Goal: Information Seeking & Learning: Check status

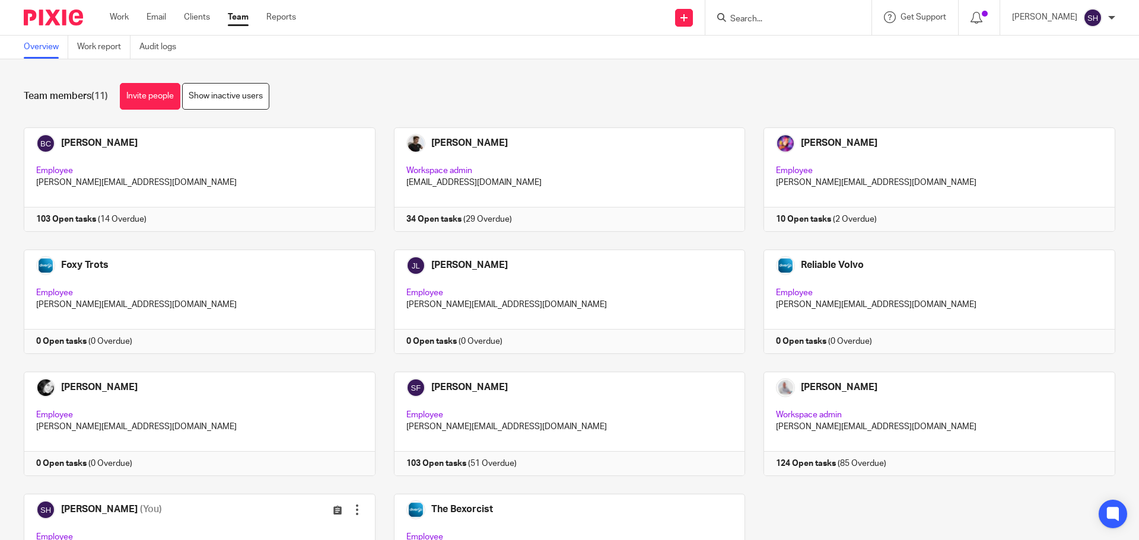
click at [757, 26] on div at bounding box center [788, 17] width 166 height 35
click at [764, 14] on input "Search" at bounding box center [782, 19] width 107 height 11
type input "bis"
click at [793, 50] on link at bounding box center [799, 46] width 147 height 18
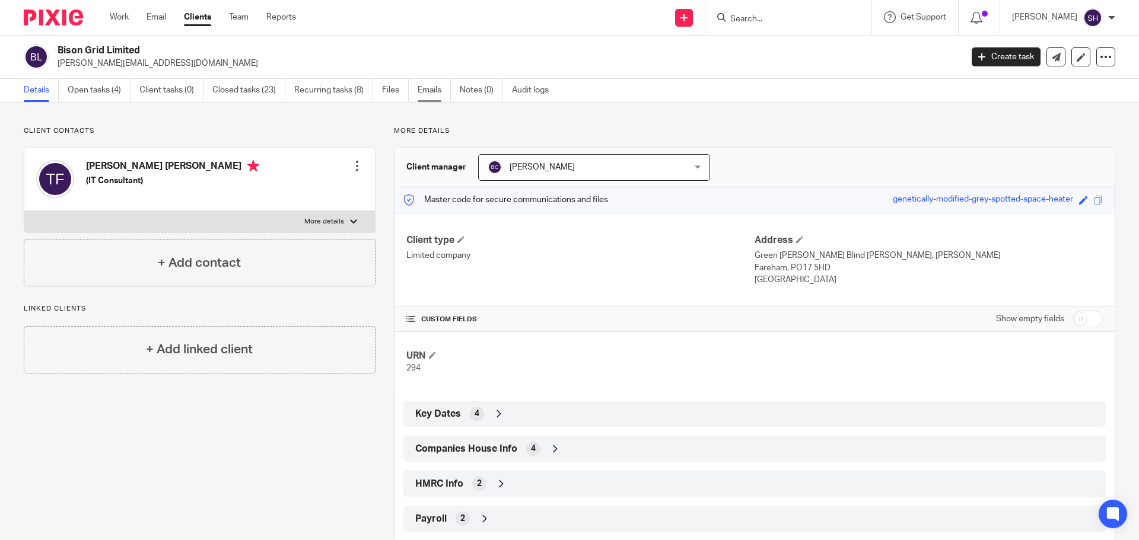
click at [427, 81] on link "Emails" at bounding box center [433, 90] width 33 height 23
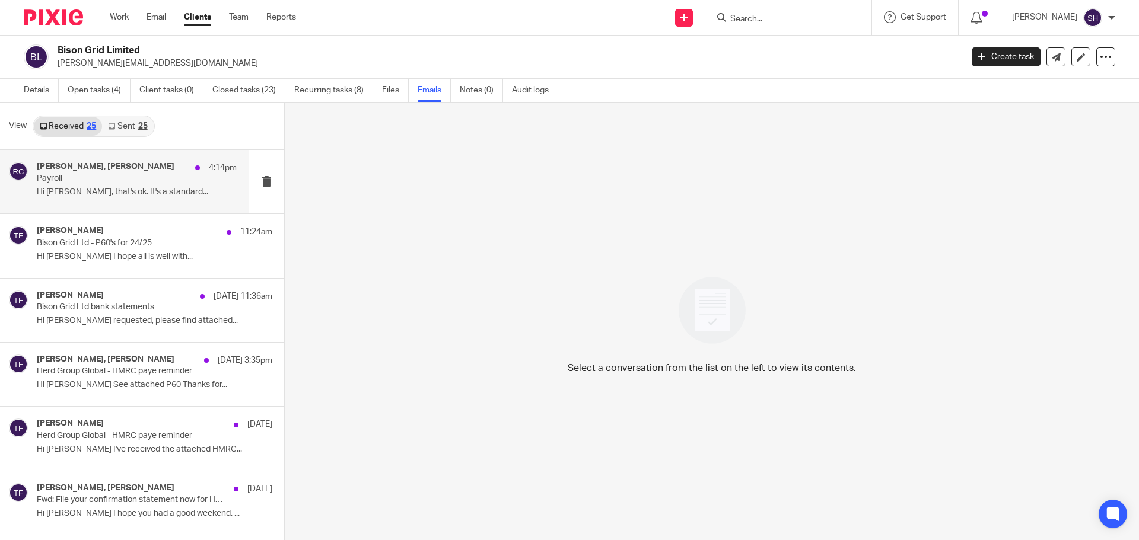
click at [146, 210] on div "[PERSON_NAME], [PERSON_NAME] 4:14pm Payroll Hi [PERSON_NAME], that's ok. It's a…" at bounding box center [124, 181] width 248 height 63
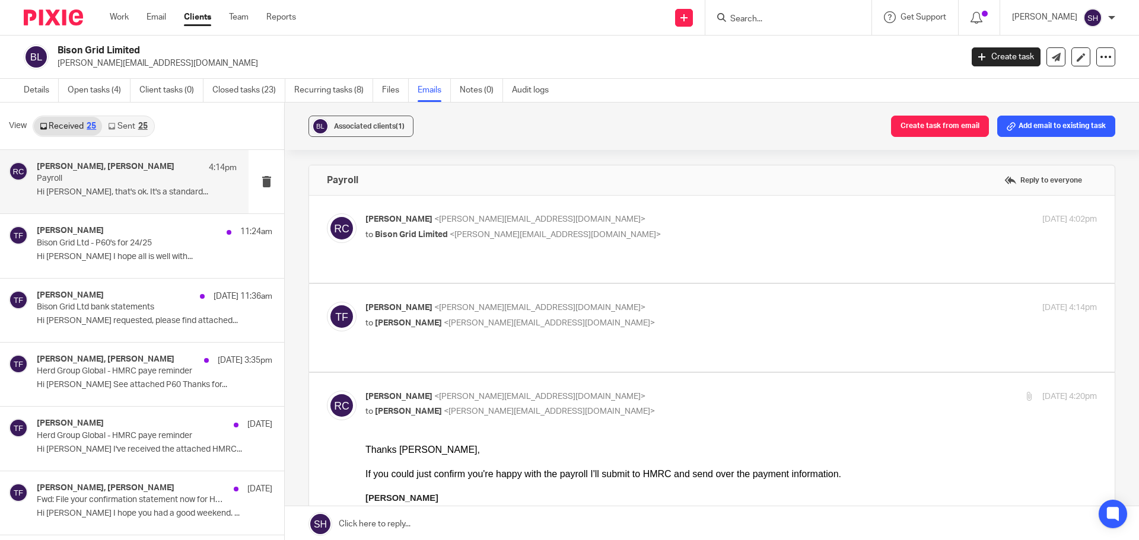
click at [546, 251] on div "Rebecca Cole <becky@myfigroup.com> to Bison Grid Limited <tim@bisongrid.com> 21…" at bounding box center [712, 239] width 770 height 52
click at [552, 236] on p "to Bison Grid Limited <tim@bisongrid.com>" at bounding box center [608, 235] width 487 height 12
checkbox input "true"
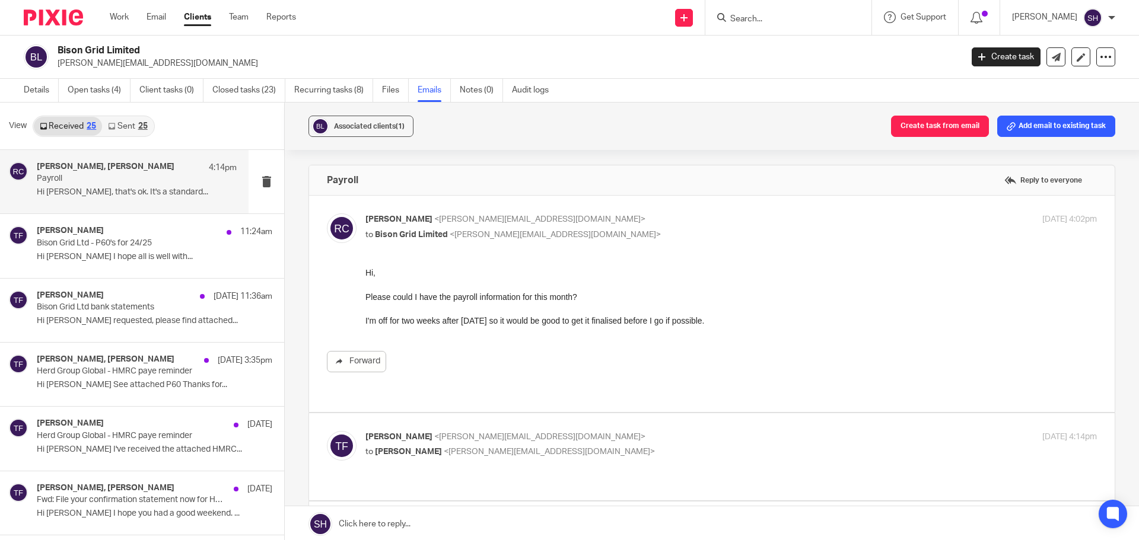
scroll to position [119, 0]
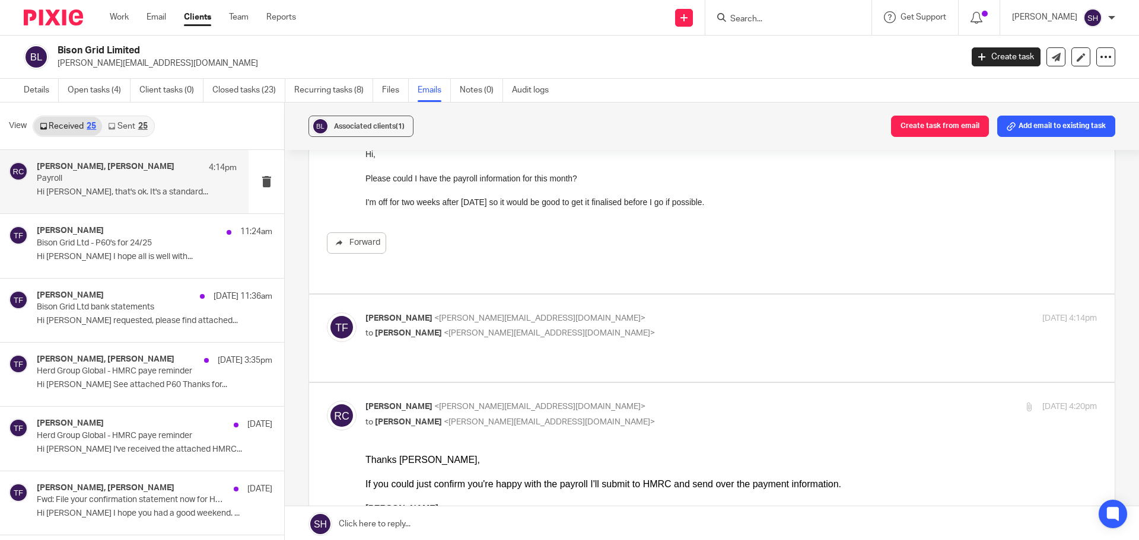
click at [594, 313] on p "Tim Fairchild <tim@bisongrid.com>" at bounding box center [608, 319] width 487 height 12
checkbox input "true"
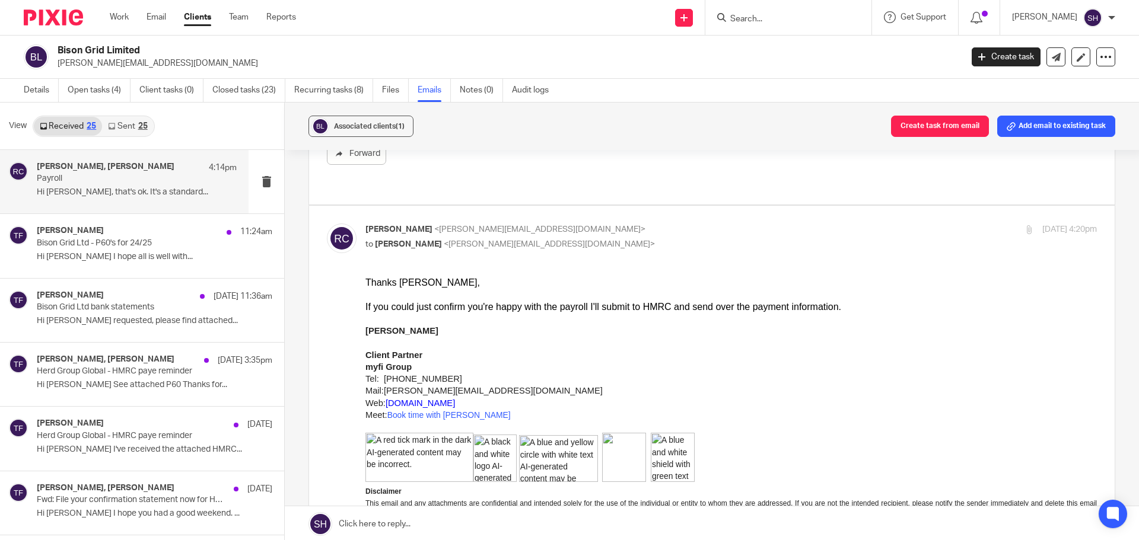
scroll to position [830, 0]
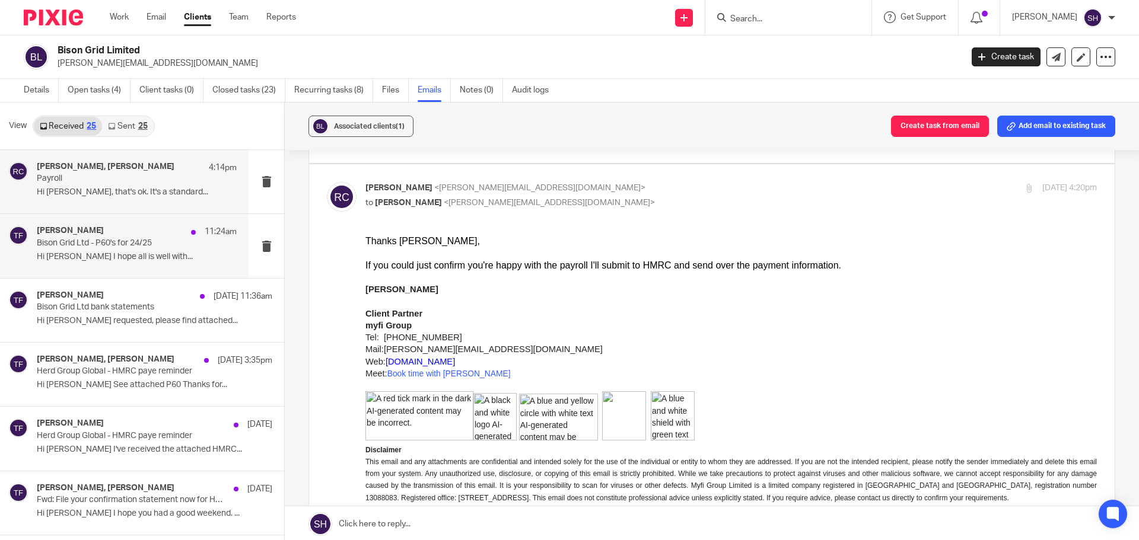
click at [136, 272] on div "Tim Fairchild 11:24am Bison Grid Ltd - P60's for 24/25 Hi Matt I hope all is we…" at bounding box center [124, 245] width 248 height 63
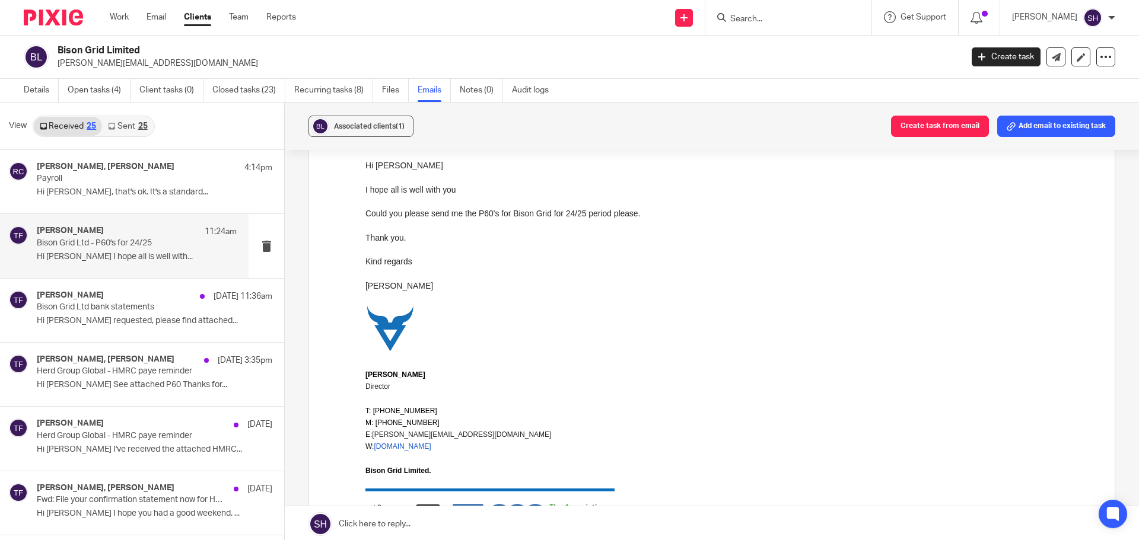
scroll to position [119, 0]
click at [132, 123] on link "Sent 25" at bounding box center [127, 126] width 51 height 19
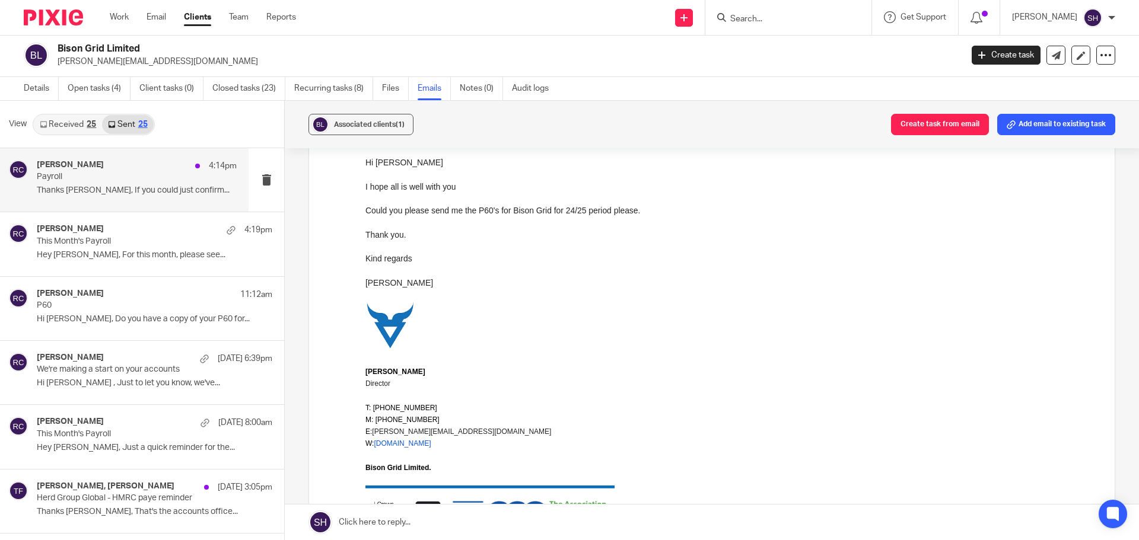
click at [120, 202] on div "Rebecca Cole 4:14pm Payroll Thanks Tim, If you could just confirm..." at bounding box center [124, 179] width 248 height 63
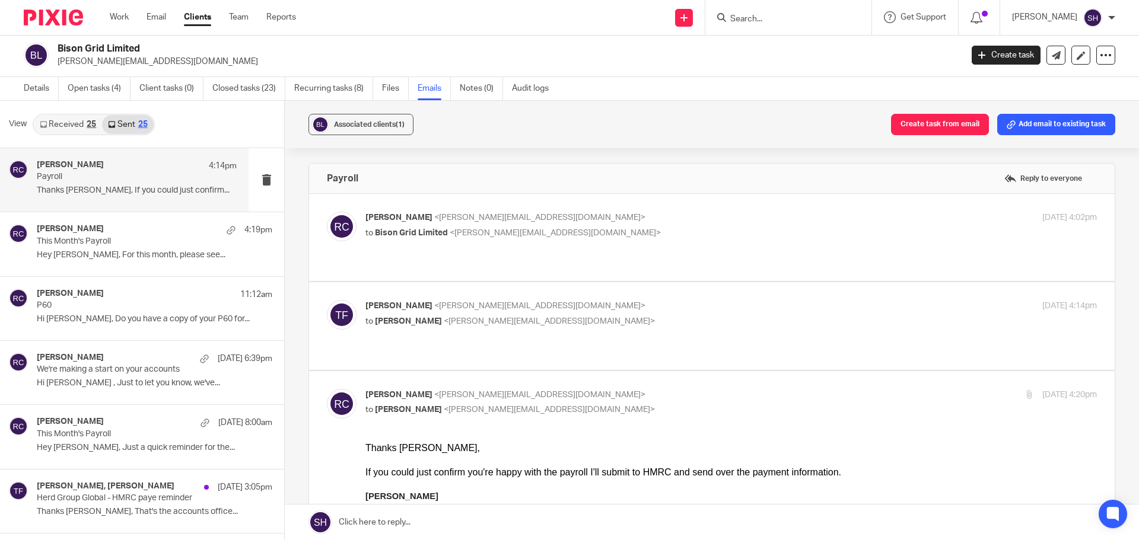
scroll to position [0, 0]
click at [135, 265] on div "Rebecca Cole 4:19pm This Month's Payroll Hey Tim, For this month, please see..." at bounding box center [124, 243] width 248 height 63
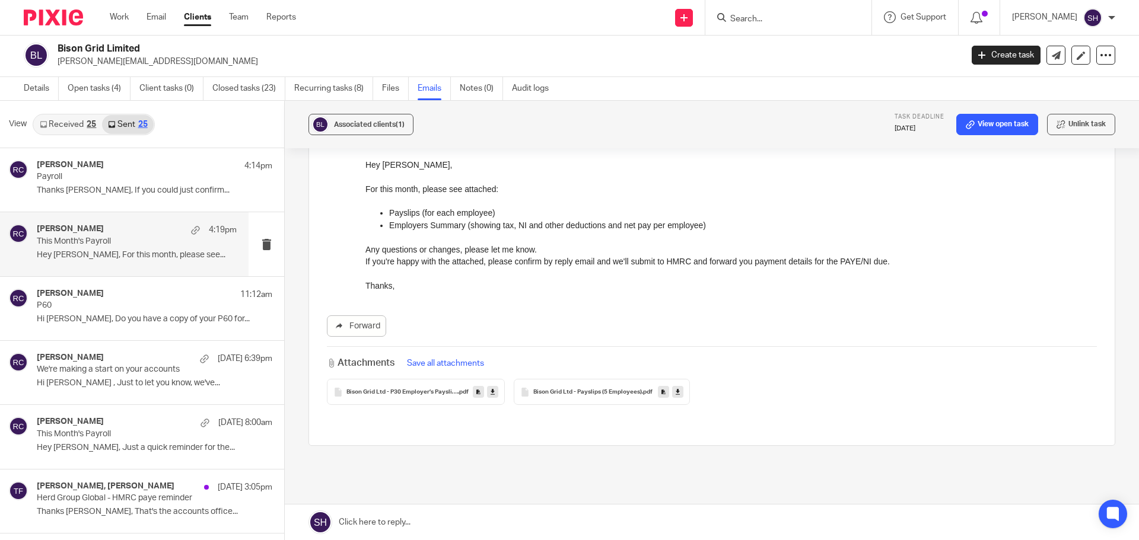
scroll to position [119, 0]
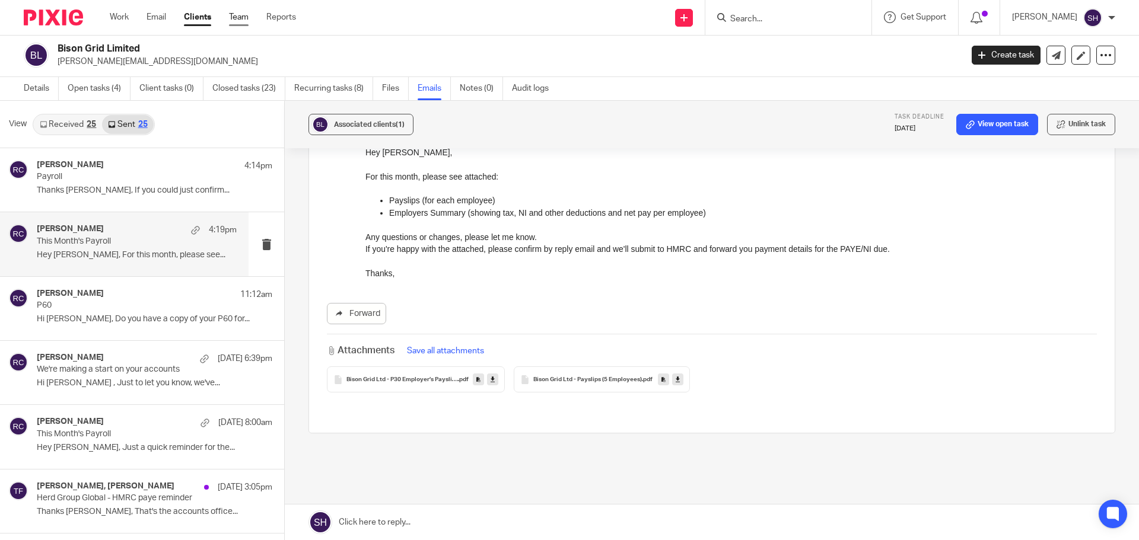
click at [244, 17] on link "Team" at bounding box center [239, 17] width 20 height 12
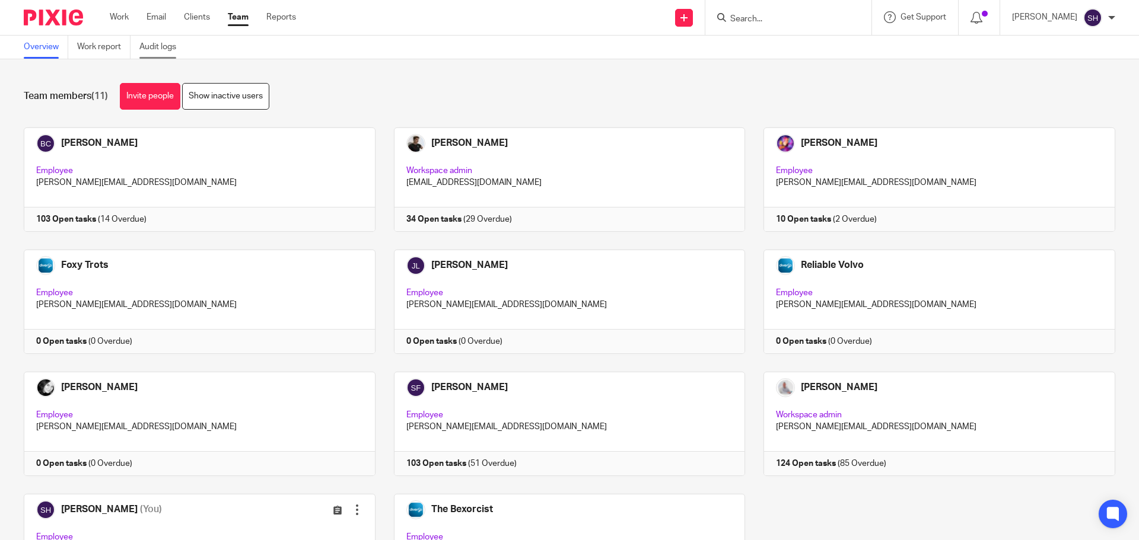
click at [181, 53] on link "Audit logs" at bounding box center [162, 47] width 46 height 23
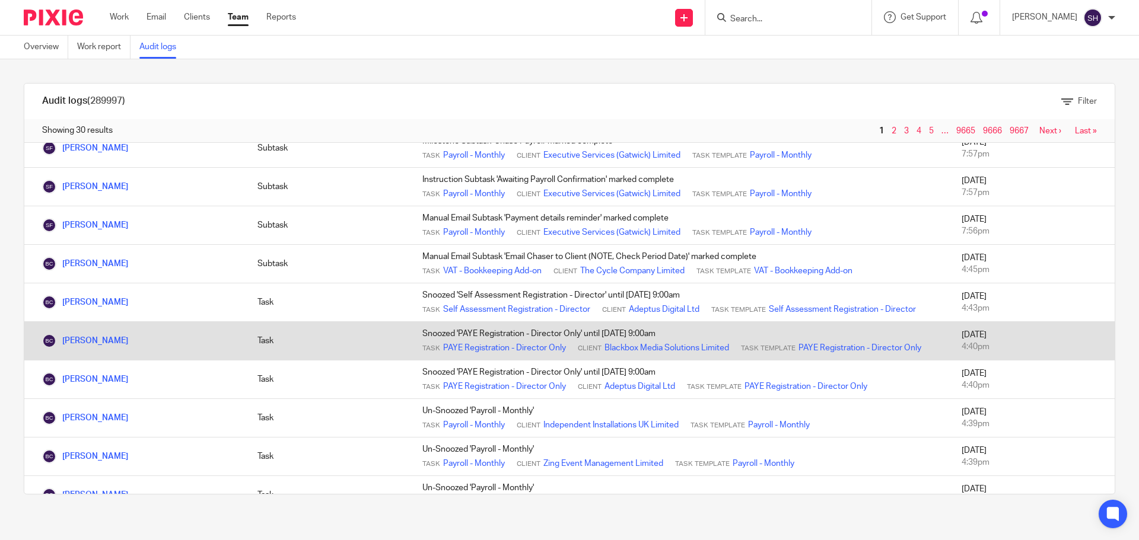
scroll to position [415, 0]
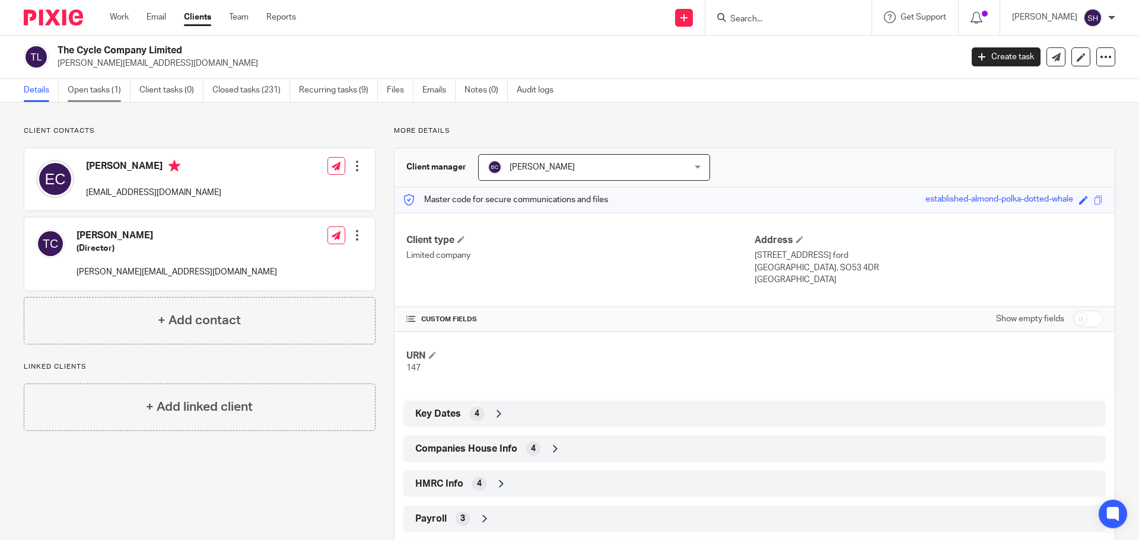
click at [97, 93] on link "Open tasks (1)" at bounding box center [99, 90] width 63 height 23
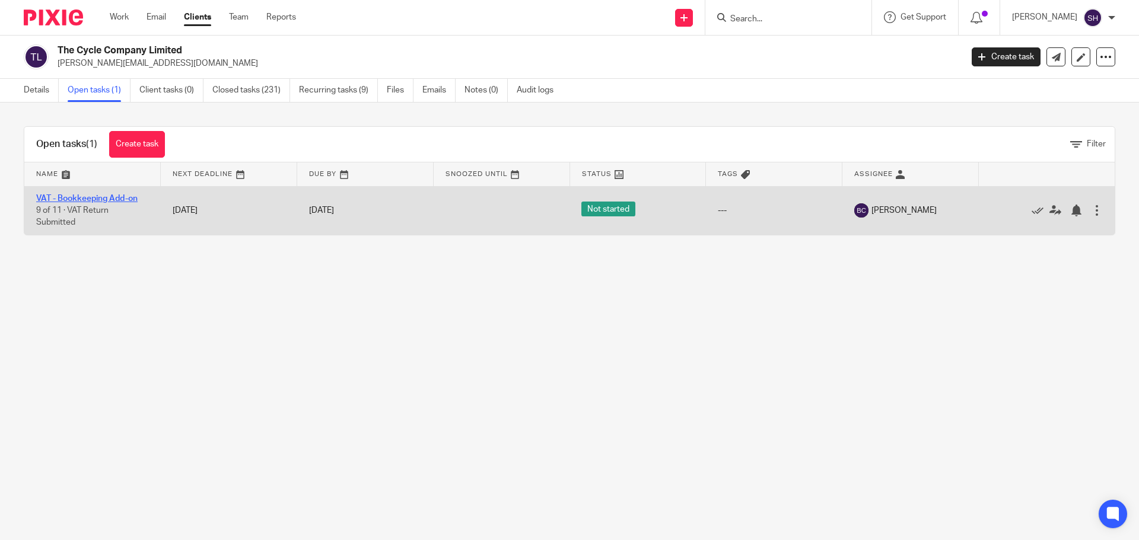
click at [126, 199] on link "VAT - Bookkeeping Add-on" at bounding box center [86, 199] width 101 height 8
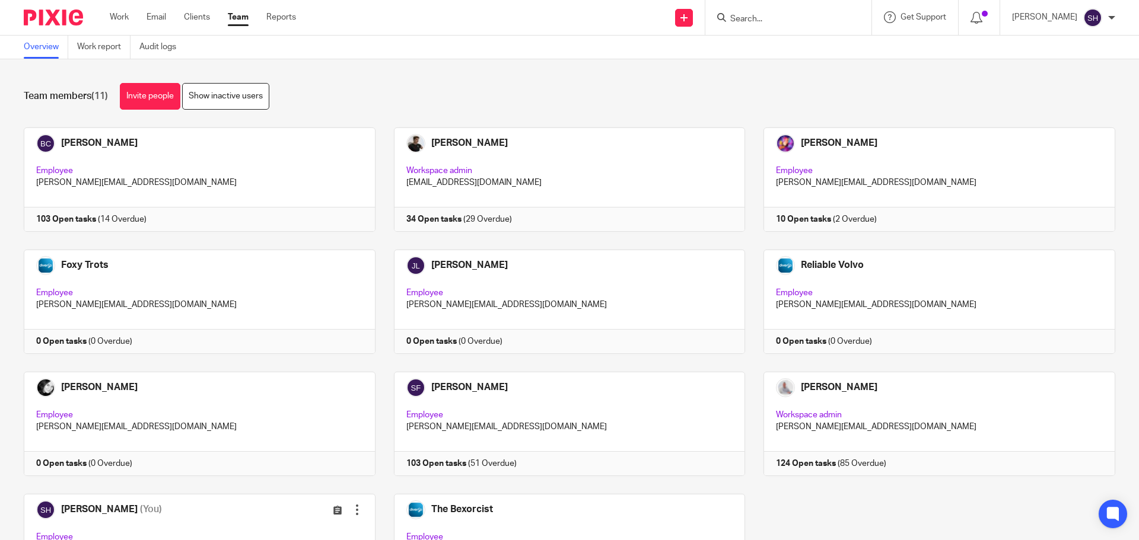
click at [756, 18] on input "Search" at bounding box center [782, 19] width 107 height 11
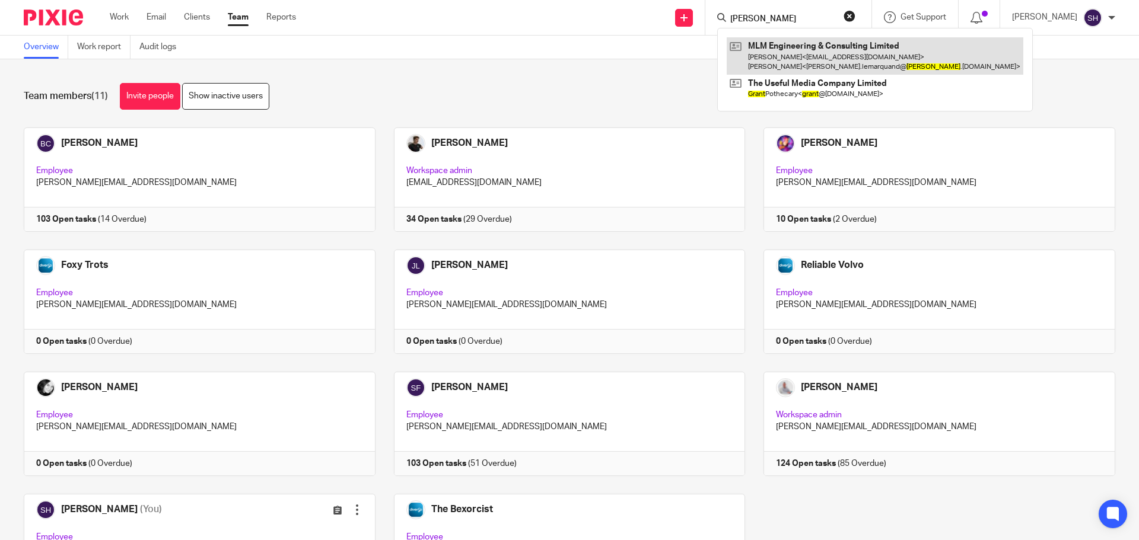
type input "[PERSON_NAME]"
click at [801, 66] on link at bounding box center [874, 55] width 297 height 37
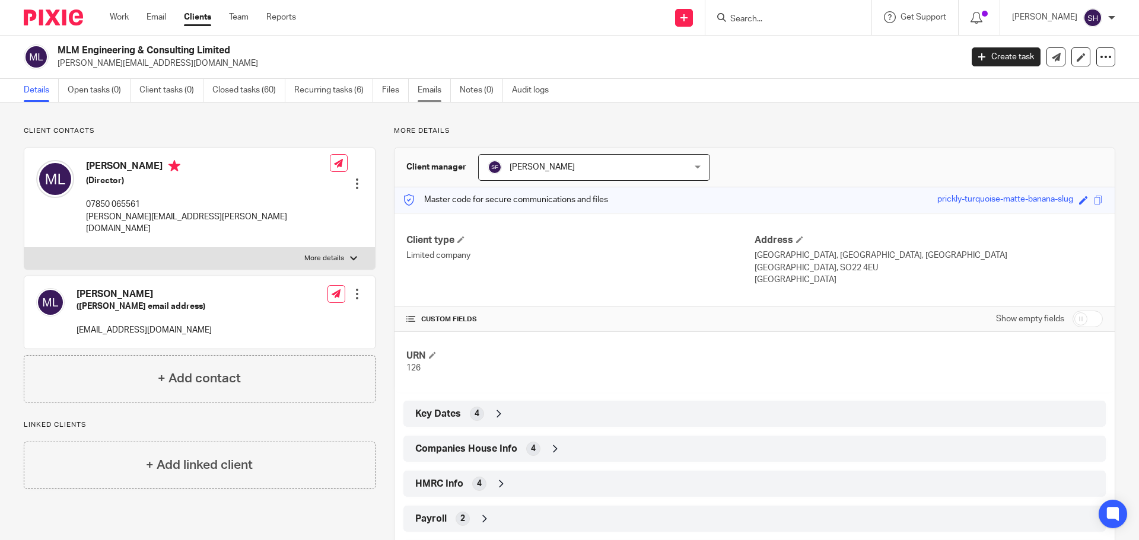
click at [420, 90] on link "Emails" at bounding box center [433, 90] width 33 height 23
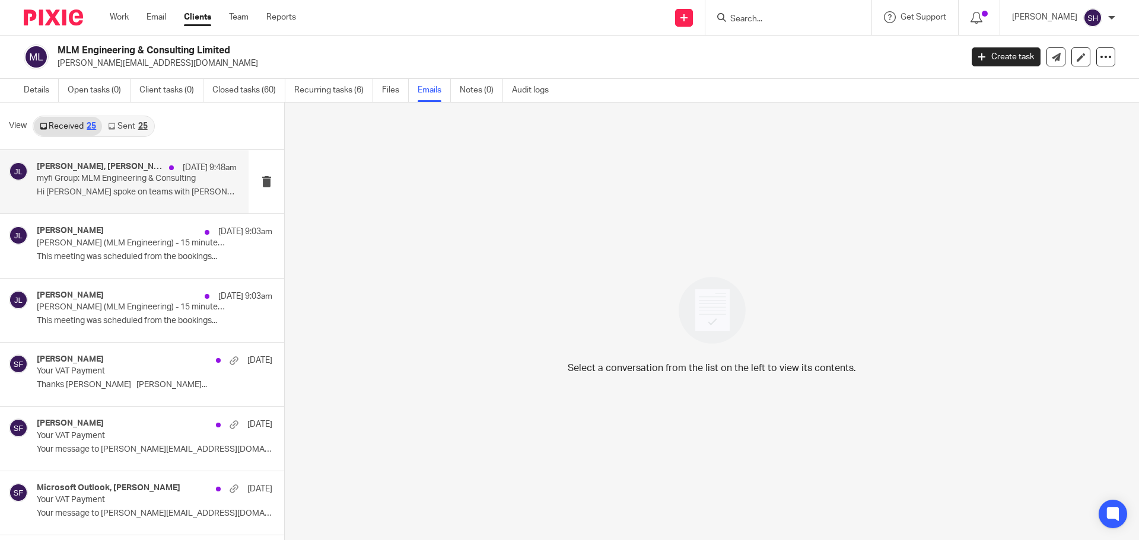
click at [122, 206] on div "Michael Le Marquand, James Lynch 19 Aug 9:48am myfi Group: MLM Engineering & Co…" at bounding box center [124, 181] width 248 height 63
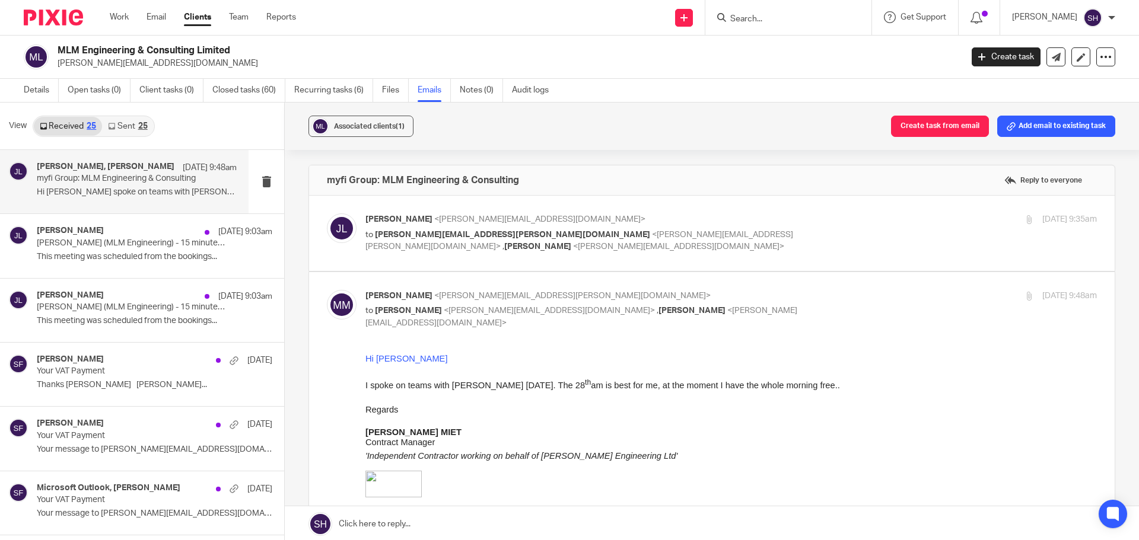
click at [662, 250] on div "James Lynch <james@myfigroup.com> to michael.lemarquand@trant.co.uk <michael.le…" at bounding box center [712, 233] width 770 height 40
click at [645, 259] on label at bounding box center [711, 233] width 805 height 75
click at [327, 213] on input "checkbox" at bounding box center [326, 213] width 1 height 1
checkbox input "true"
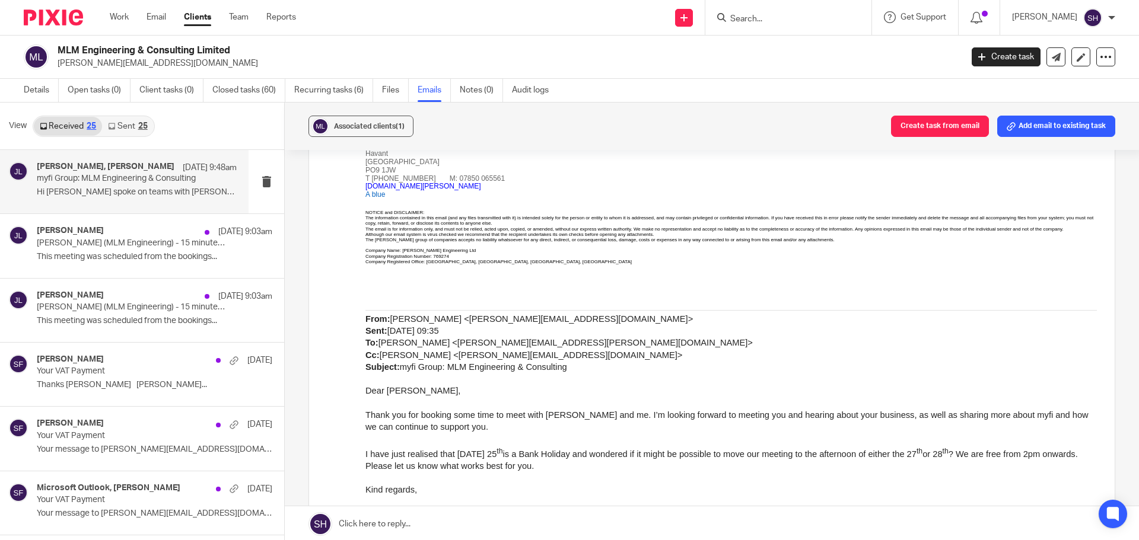
scroll to position [1008, 0]
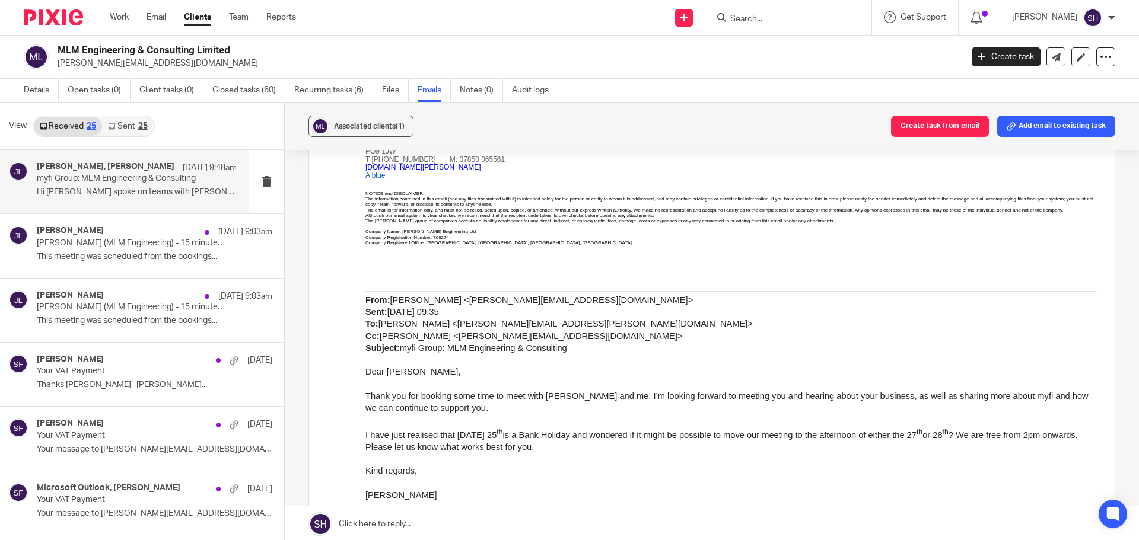
click at [125, 120] on link "Sent 25" at bounding box center [127, 126] width 51 height 19
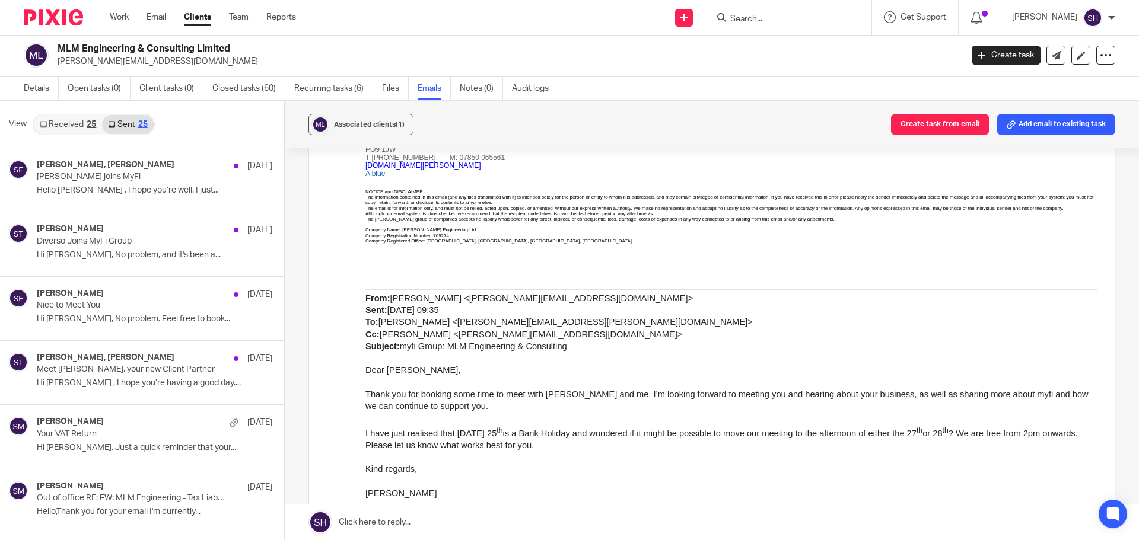
scroll to position [534, 0]
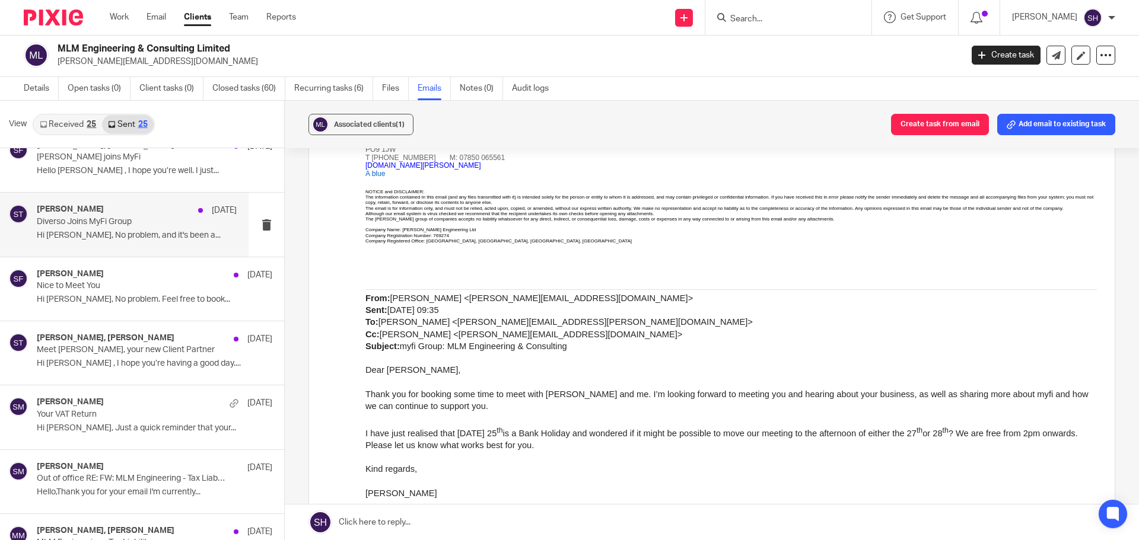
click at [120, 246] on div "Sean Toomer 11 Aug Diverso Joins MyFi Group Hi Mike, No problem, and it's been …" at bounding box center [124, 224] width 248 height 63
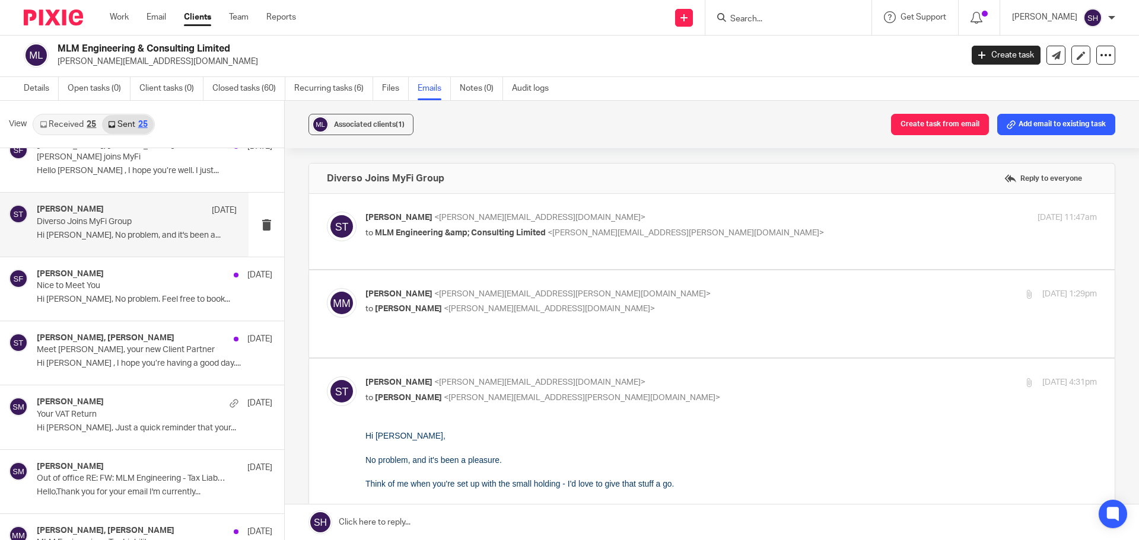
scroll to position [0, 0]
click at [677, 257] on label at bounding box center [711, 231] width 805 height 75
click at [327, 212] on input "checkbox" at bounding box center [326, 211] width 1 height 1
checkbox input "true"
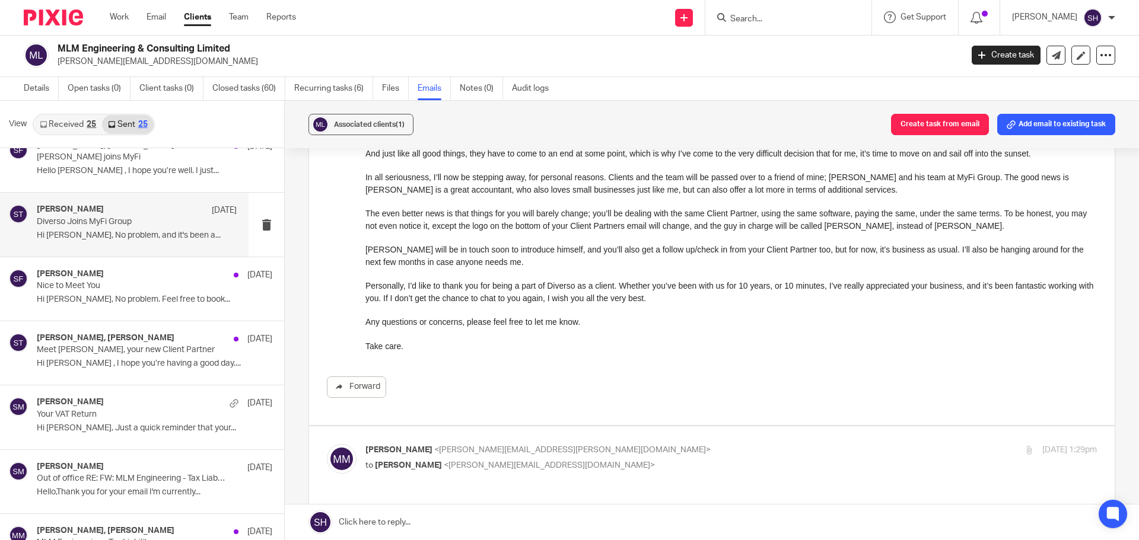
scroll to position [415, 0]
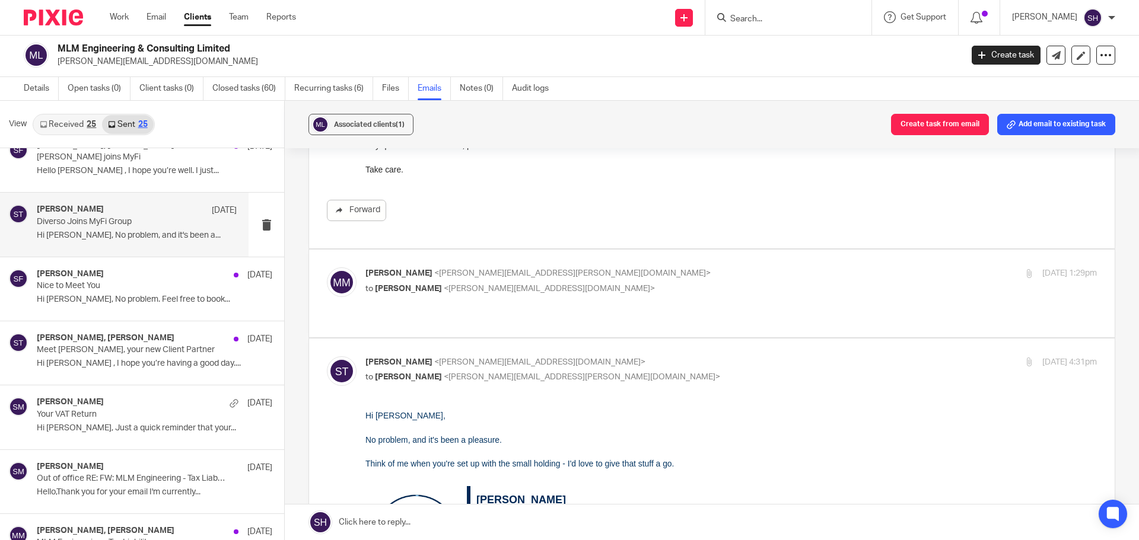
click at [624, 280] on div "Michael Le Marquand <michael.lemarquand@trant.co.uk> to Sean Toomer <sean@weare…" at bounding box center [608, 280] width 487 height 27
checkbox input "true"
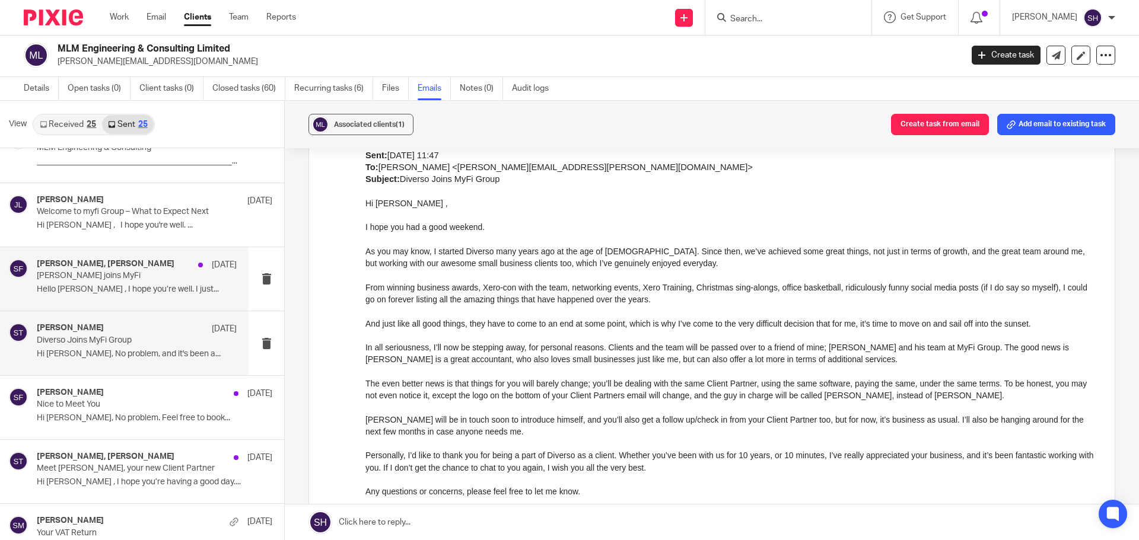
click at [132, 301] on div "Michael Le Marquand, Sarah Fox 12 Aug Diverso joins MyFi Hello Michael , I hope…" at bounding box center [124, 278] width 248 height 63
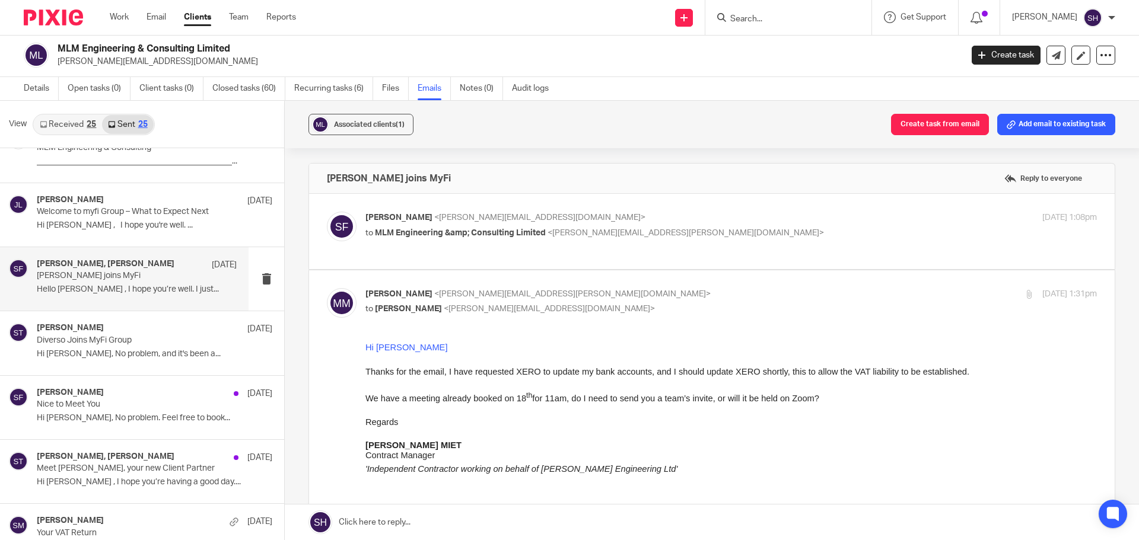
scroll to position [0, 0]
click at [549, 250] on div "Sarah Fox <sarah@wearediverso.com> to MLM Engineering &amp; Consulting Limited …" at bounding box center [712, 232] width 770 height 40
click at [450, 256] on label at bounding box center [711, 231] width 805 height 75
click at [327, 212] on input "checkbox" at bounding box center [326, 211] width 1 height 1
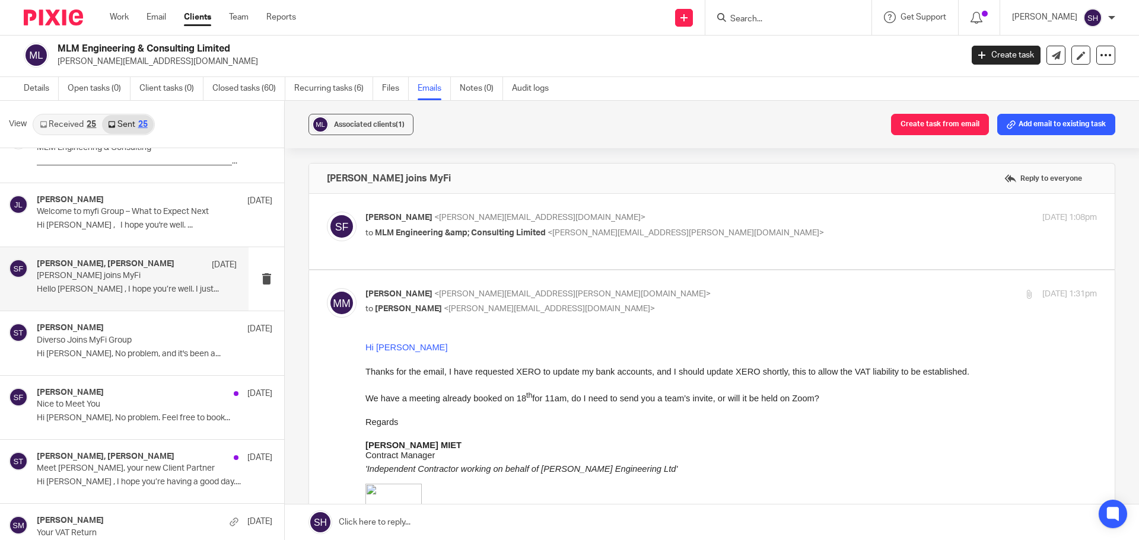
checkbox input "true"
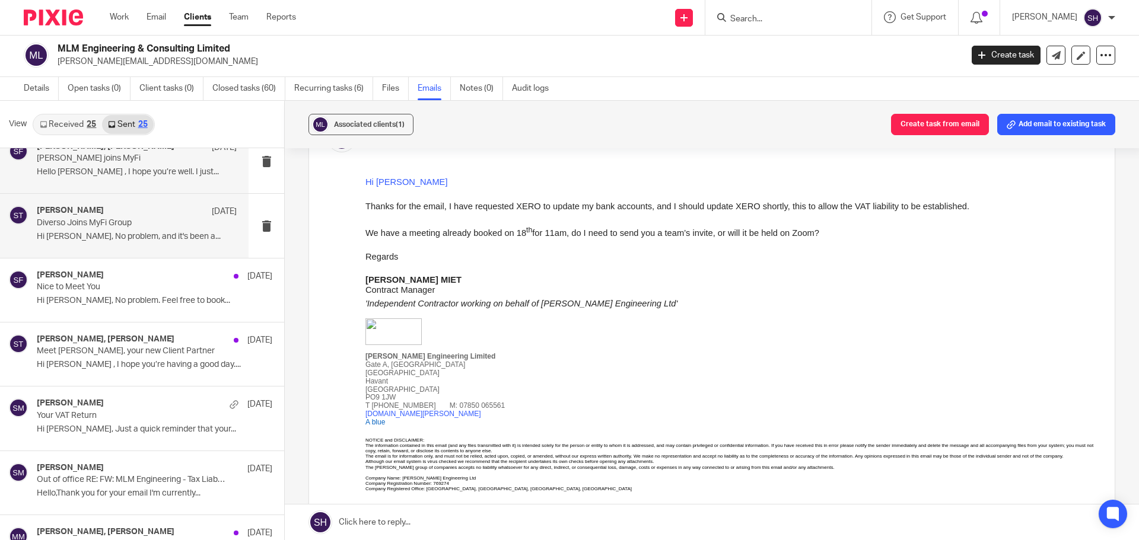
scroll to position [534, 0]
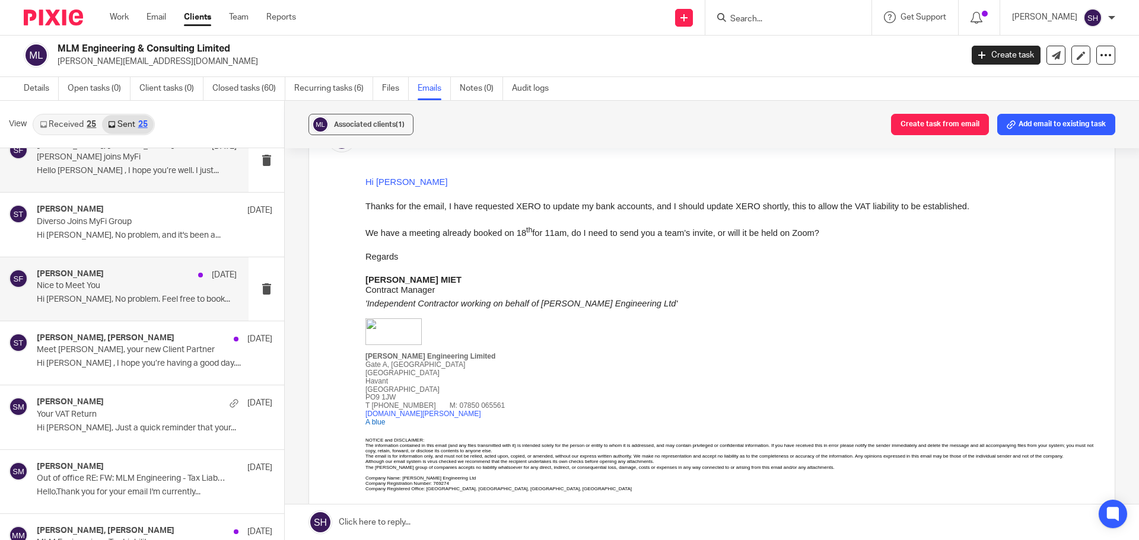
click at [128, 313] on div "Sarah Fox 7 Aug Nice to Meet You Hi Michael, No problem. Feel free to book..." at bounding box center [124, 288] width 248 height 63
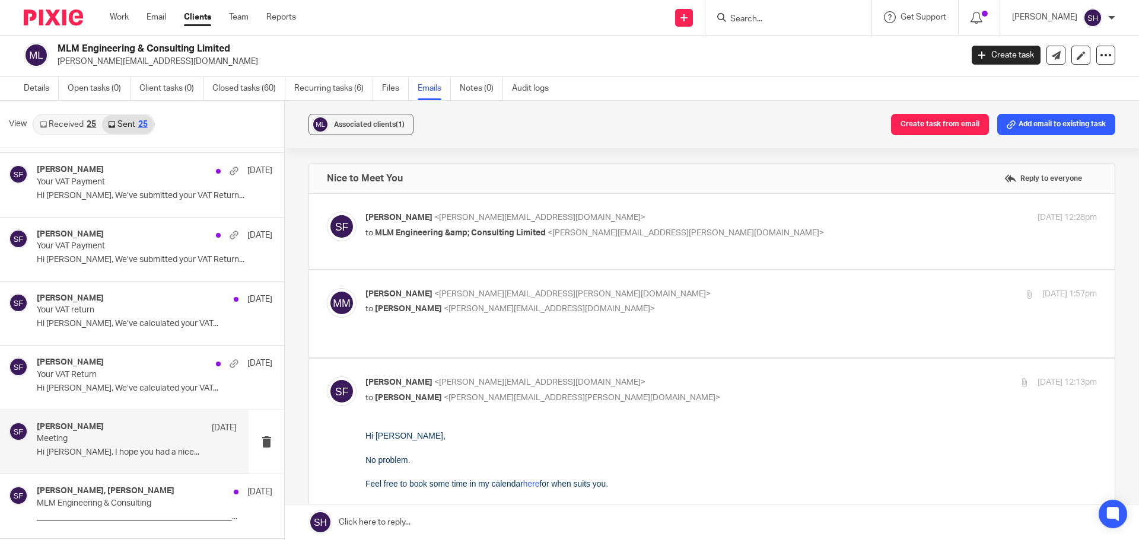
scroll to position [0, 0]
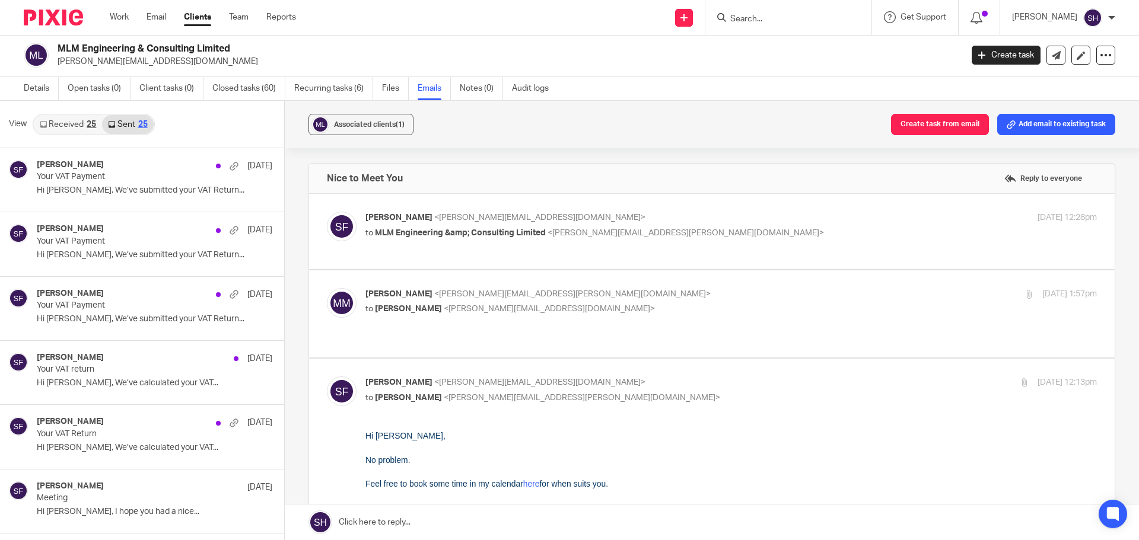
click at [751, 17] on input "Search" at bounding box center [782, 19] width 107 height 11
type input "tig"
click at [776, 74] on link at bounding box center [819, 69] width 186 height 27
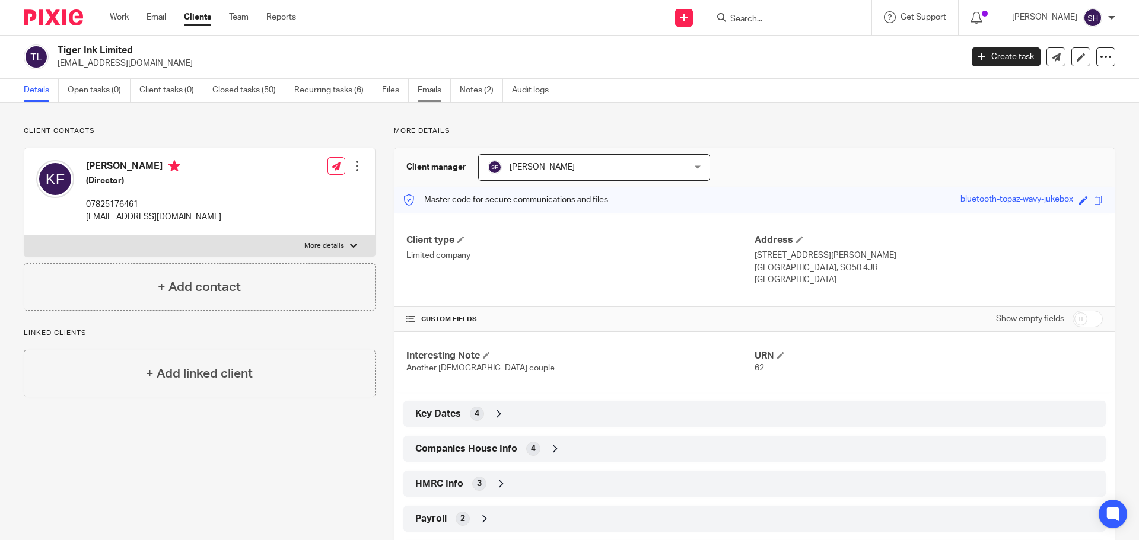
click at [420, 88] on link "Emails" at bounding box center [433, 90] width 33 height 23
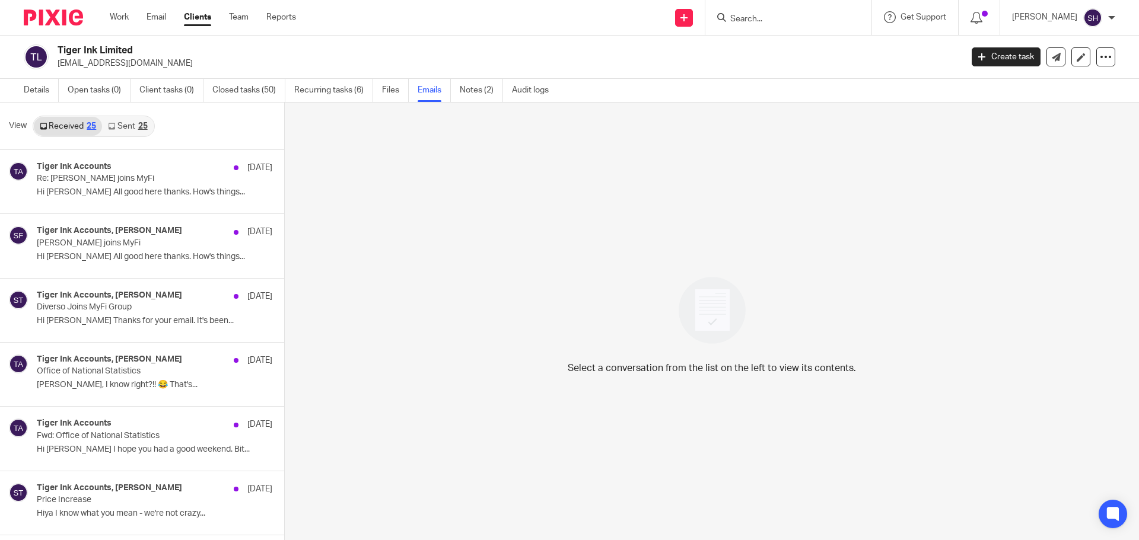
click at [122, 133] on link "Sent 25" at bounding box center [127, 126] width 51 height 19
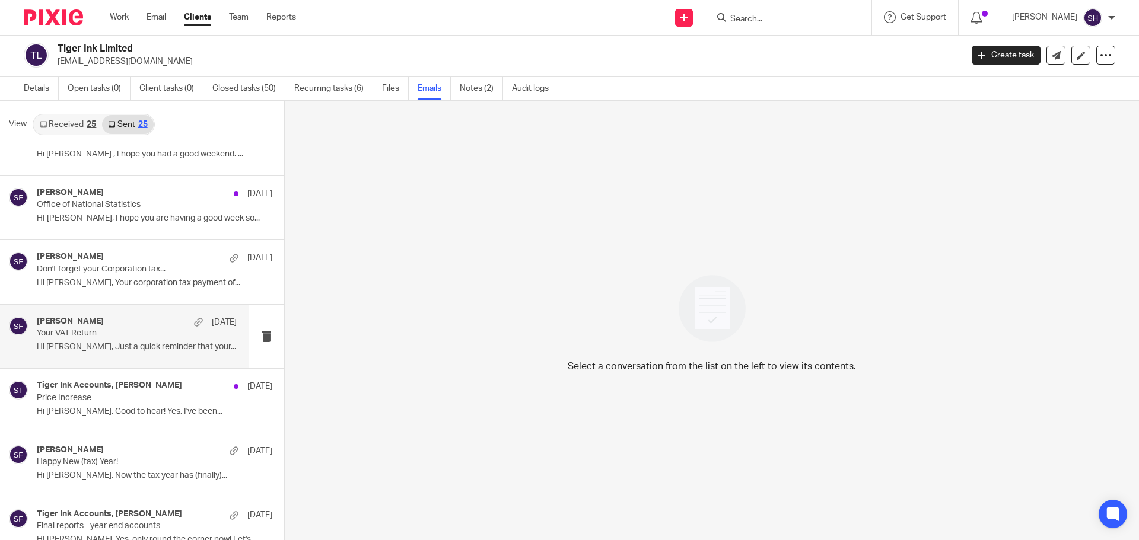
scroll to position [178, 0]
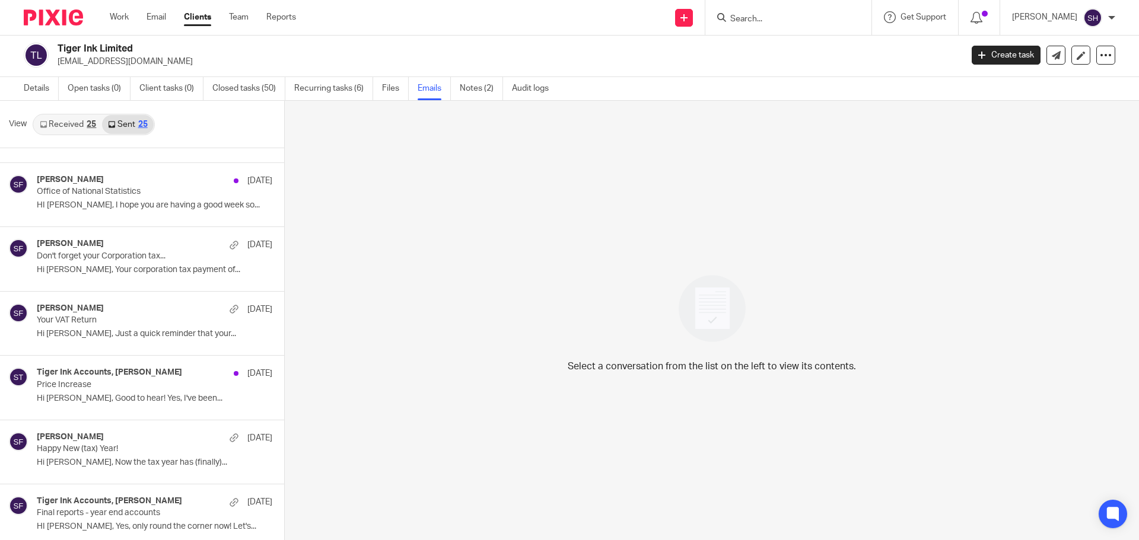
click at [68, 126] on link "Received 25" at bounding box center [68, 124] width 68 height 19
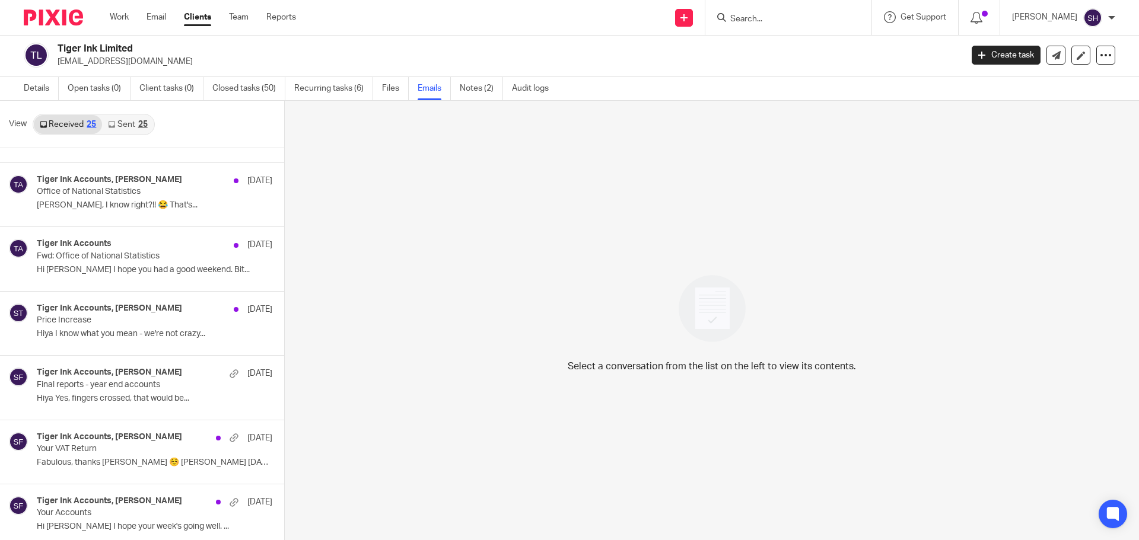
scroll to position [0, 0]
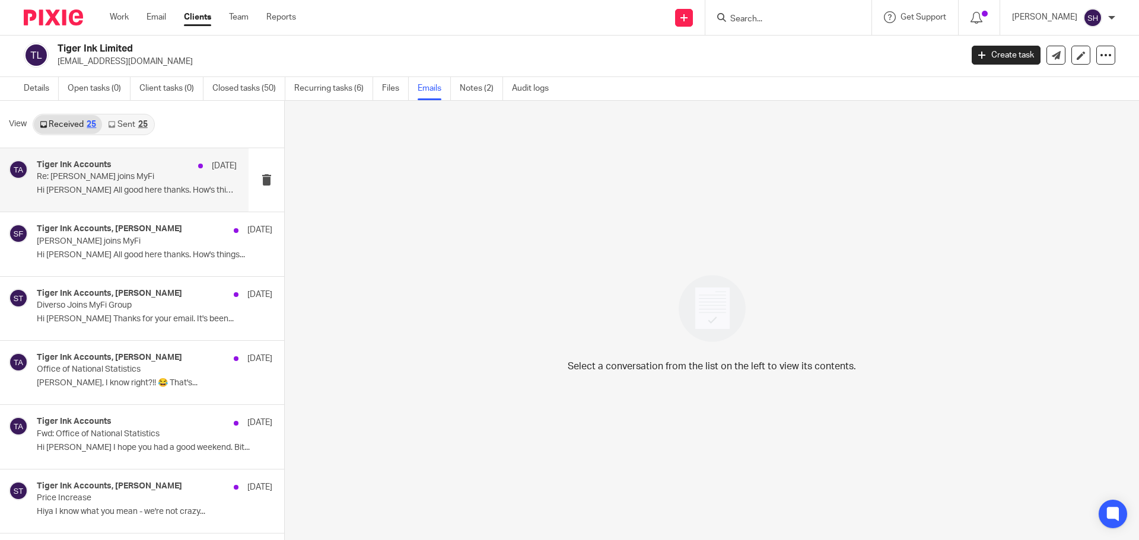
click at [120, 208] on div "Tiger Ink Accounts 13 Aug Re: Diverso joins MyFi Hi Sarah All good here thanks.…" at bounding box center [124, 179] width 248 height 63
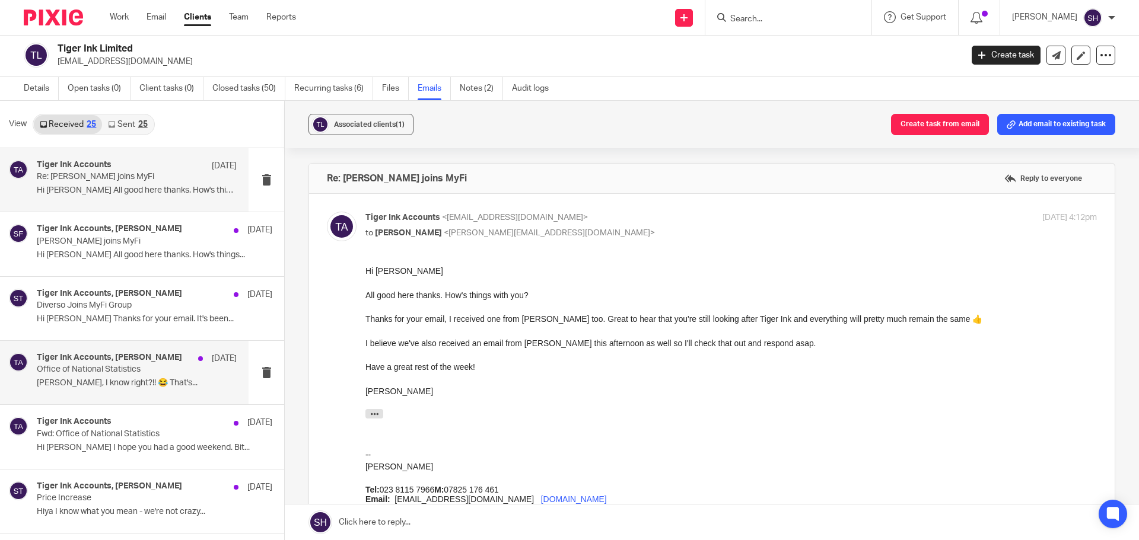
click at [87, 399] on div "Tiger Ink Accounts, Sarah Fox 15 Jul Office of National Statistics Hiya Haha, I…" at bounding box center [124, 372] width 248 height 63
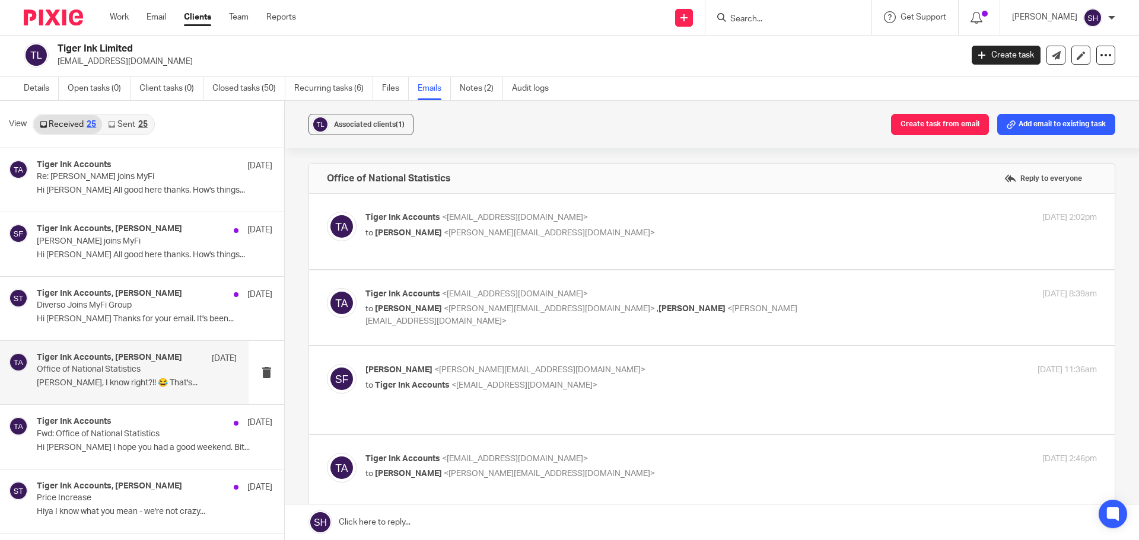
click at [593, 234] on p "to Sarah Fox <sarah@wearediverso.com>" at bounding box center [608, 233] width 487 height 12
checkbox input "true"
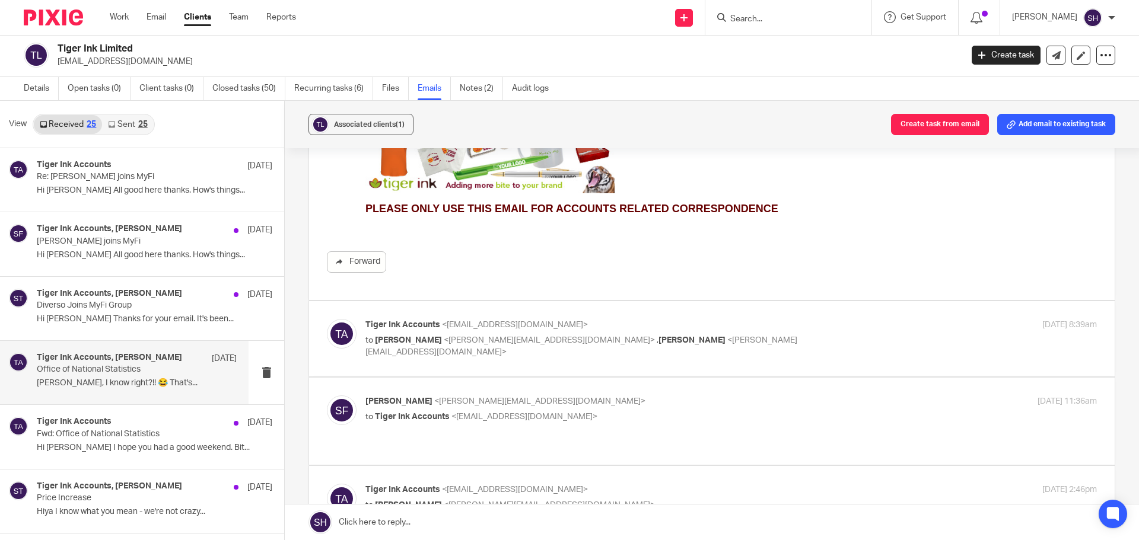
scroll to position [474, 0]
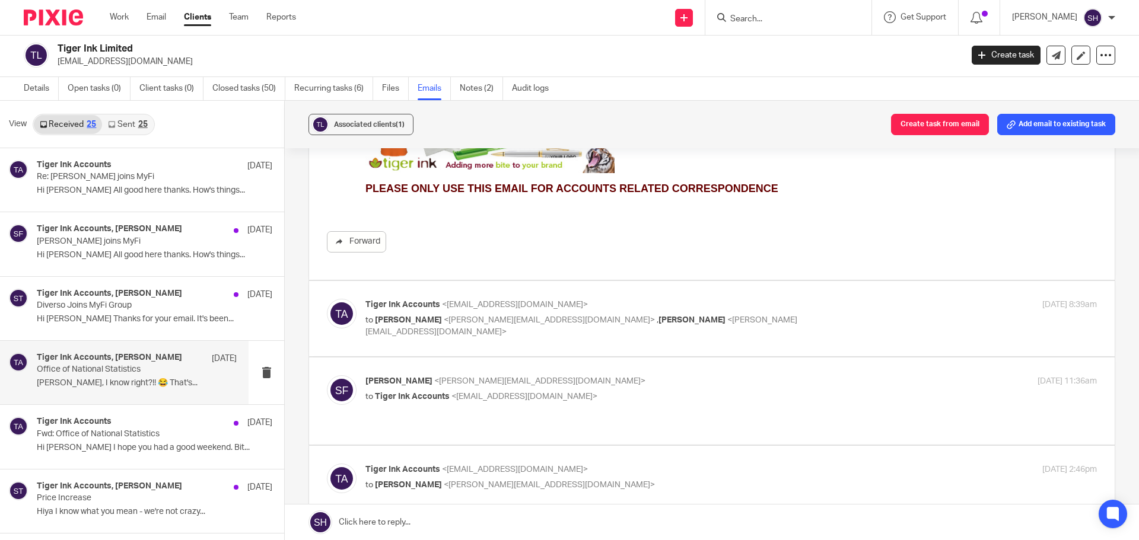
click at [576, 332] on div "Tiger Ink Accounts <accounts@tigerink.co.uk> to Sarah Fox <sarah@wearediverso.c…" at bounding box center [712, 319] width 770 height 40
click at [556, 342] on label at bounding box center [711, 318] width 805 height 75
click at [327, 299] on input "checkbox" at bounding box center [326, 298] width 1 height 1
checkbox input "true"
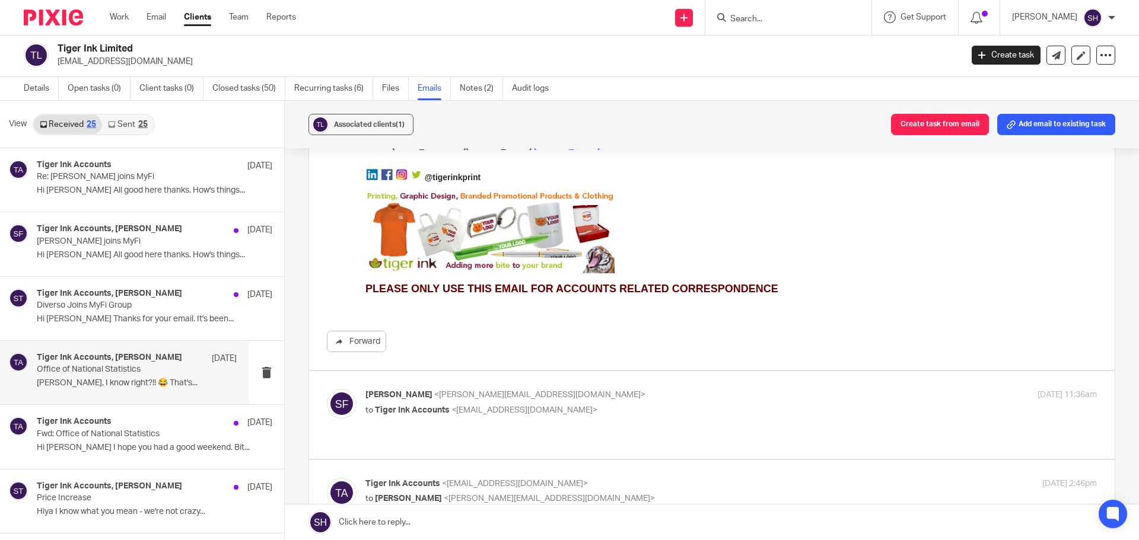
scroll to position [1008, 0]
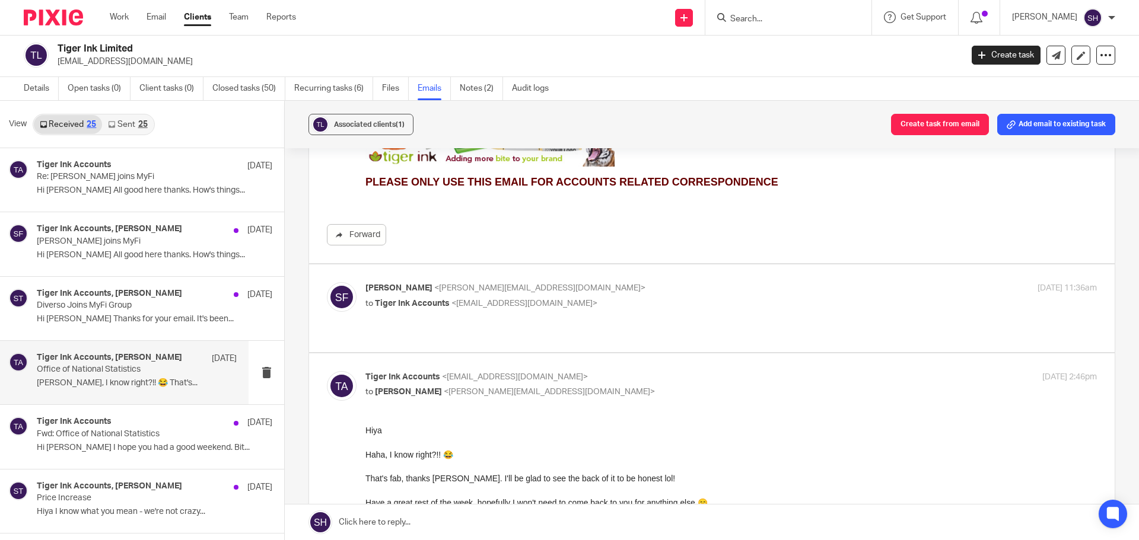
click at [634, 294] on p "Sarah Fox <sarah@wearediverso.com>" at bounding box center [608, 288] width 487 height 12
checkbox input "true"
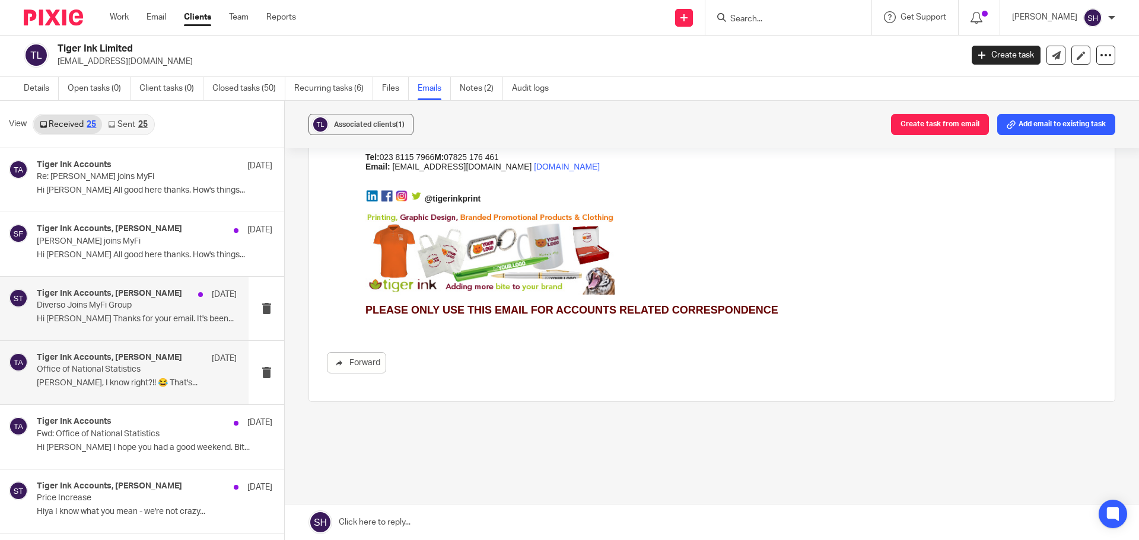
scroll to position [0, 0]
